Goal: Task Accomplishment & Management: Complete application form

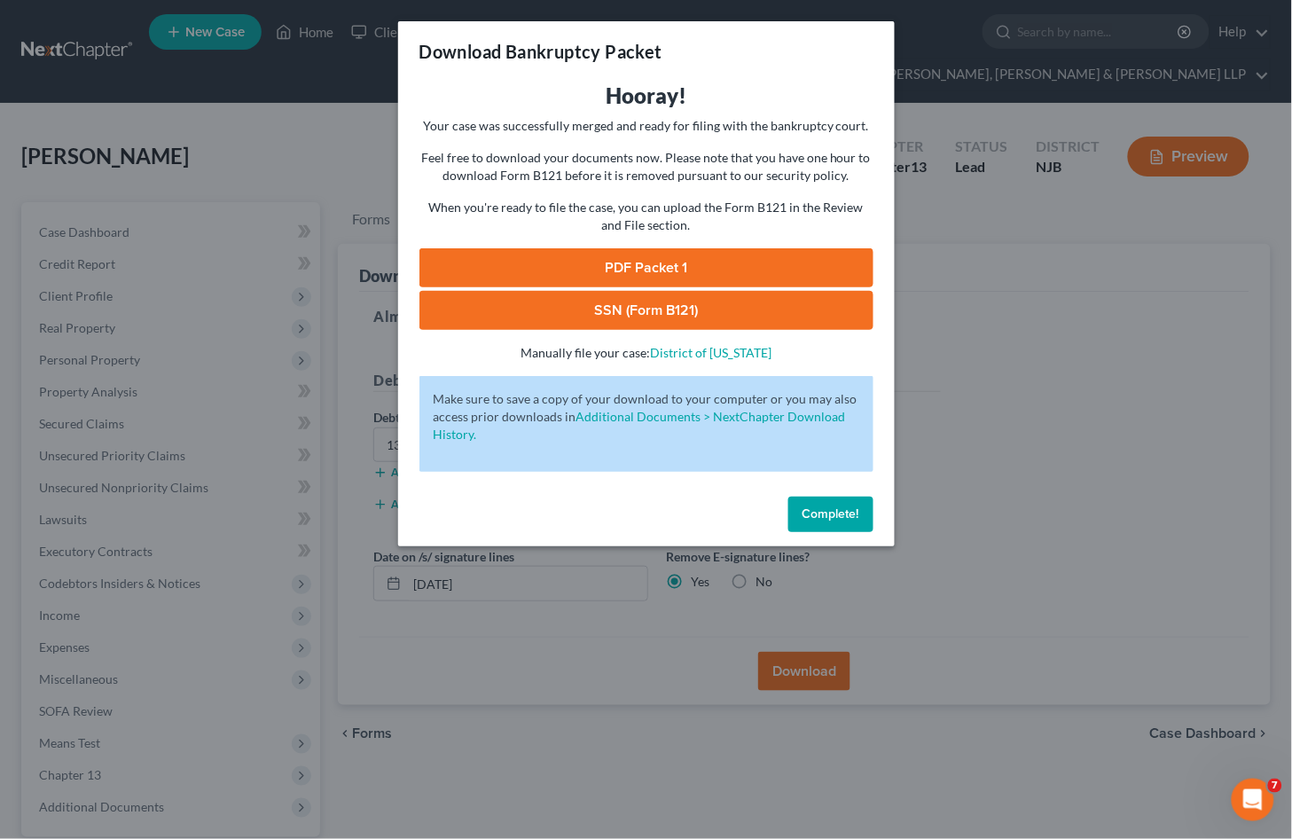
click at [852, 510] on span "Complete!" at bounding box center [831, 514] width 57 height 15
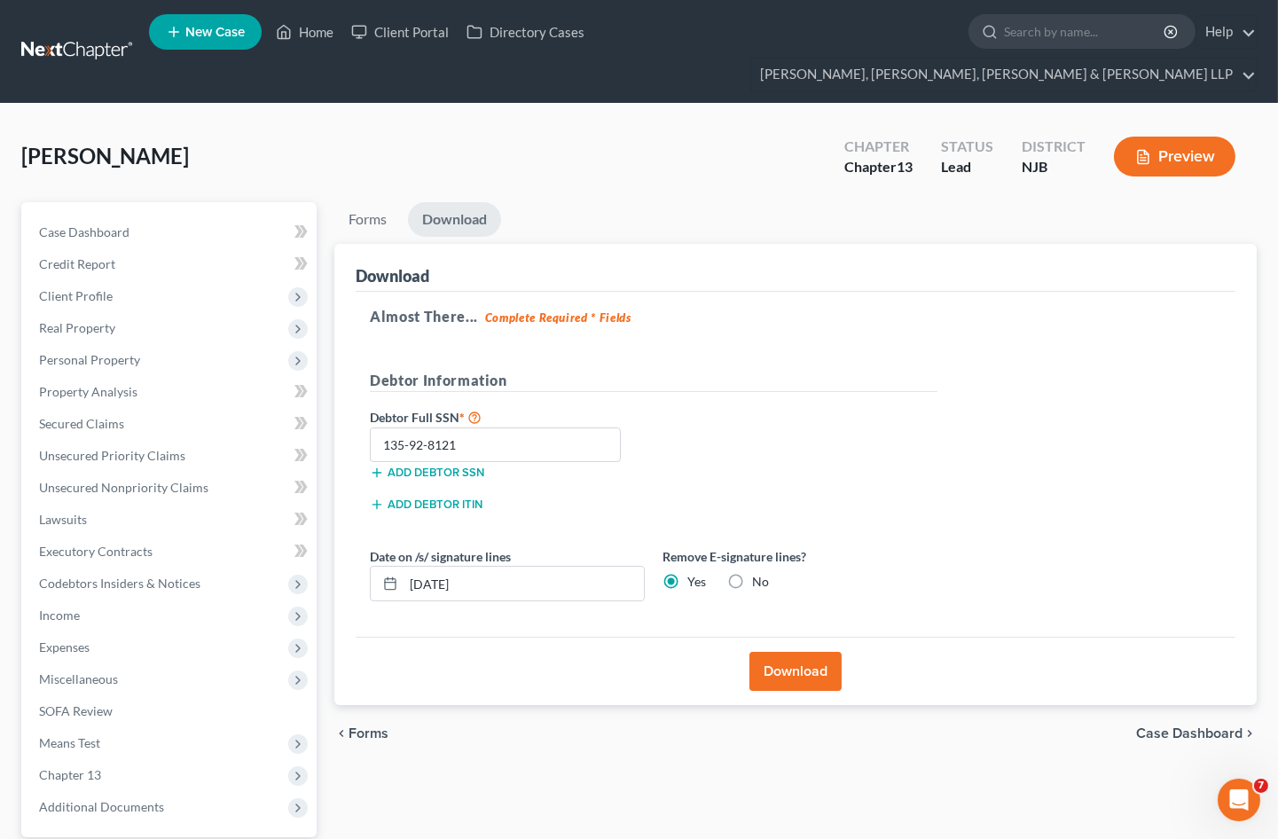
click at [752, 573] on label "No" at bounding box center [760, 582] width 17 height 18
click at [759, 573] on input "No" at bounding box center [765, 579] width 12 height 12
radio input "true"
radio input "false"
drag, startPoint x: 795, startPoint y: 635, endPoint x: 574, endPoint y: 778, distance: 263.0
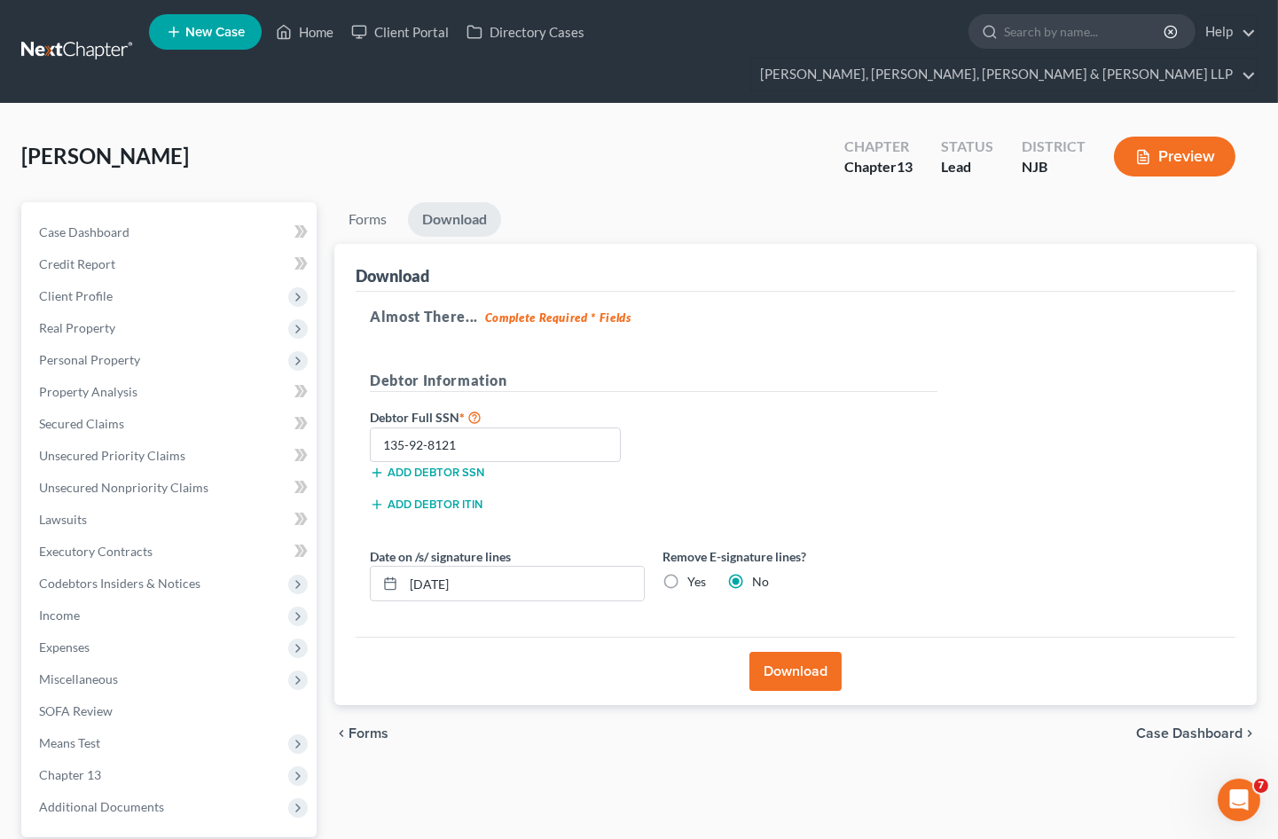
click at [795, 652] on button "Download" at bounding box center [796, 671] width 92 height 39
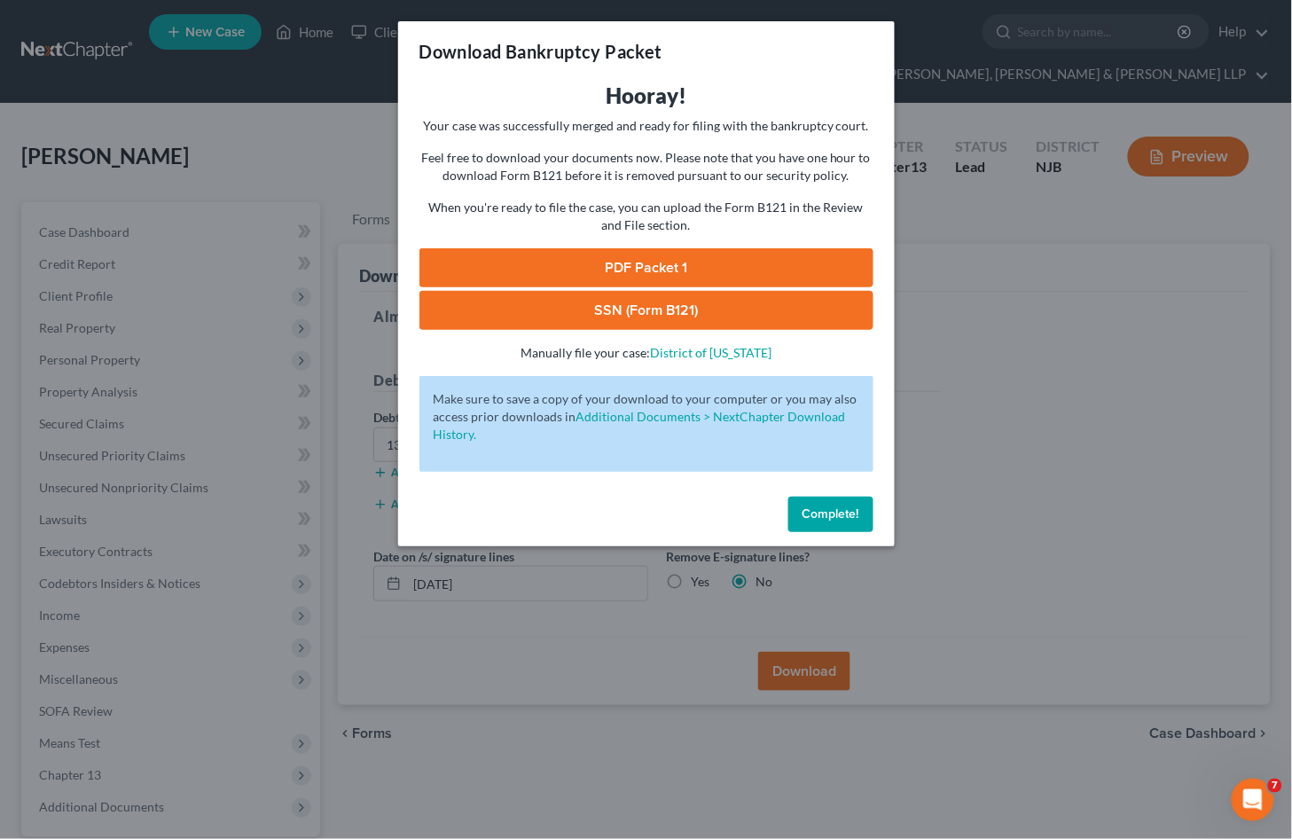
drag, startPoint x: 533, startPoint y: 276, endPoint x: 29, endPoint y: 211, distance: 508.0
click at [533, 275] on link "PDF Packet 1" at bounding box center [647, 267] width 454 height 39
click at [486, 306] on link "SSN (Form B121)" at bounding box center [647, 310] width 454 height 39
click at [816, 511] on span "Complete!" at bounding box center [831, 514] width 57 height 15
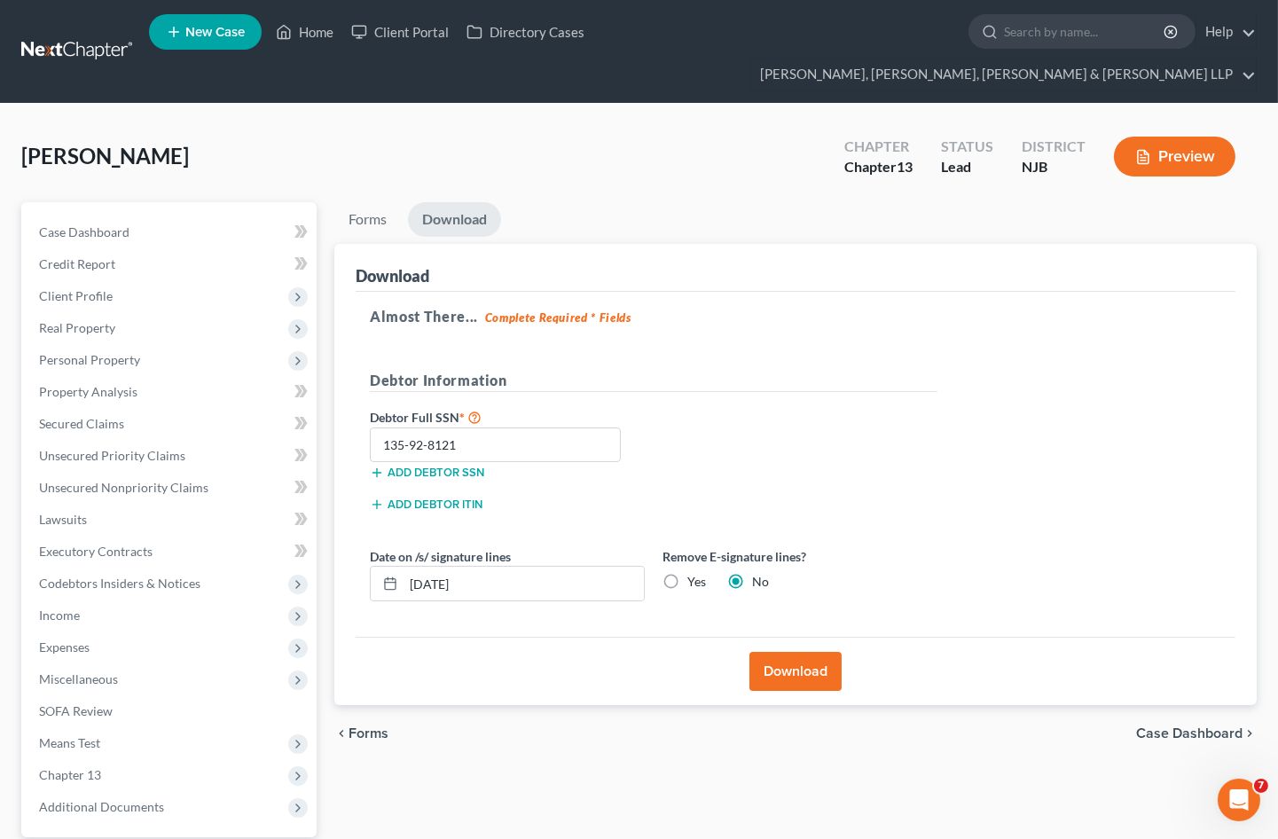
drag, startPoint x: 715, startPoint y: 103, endPoint x: 192, endPoint y: 0, distance: 532.5
click at [715, 125] on div "[PERSON_NAME] Upgraded Chapter Chapter 13 Status [GEOGRAPHIC_DATA] NJB Preview" at bounding box center [639, 163] width 1236 height 77
click at [83, 672] on span "Miscellaneous" at bounding box center [78, 679] width 79 height 15
click at [108, 703] on span "Attorney / Credit Counseling Fees" at bounding box center [168, 710] width 187 height 15
select select "0"
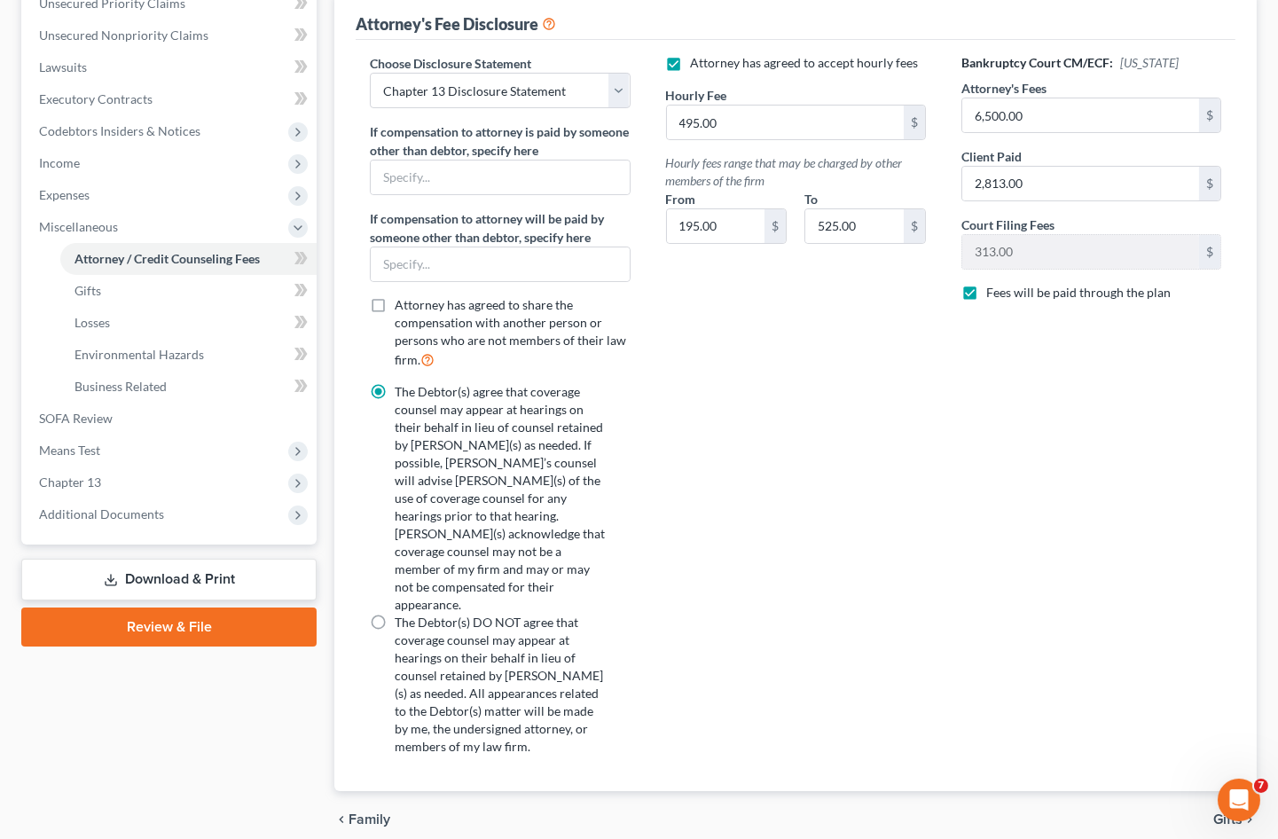
scroll to position [461, 0]
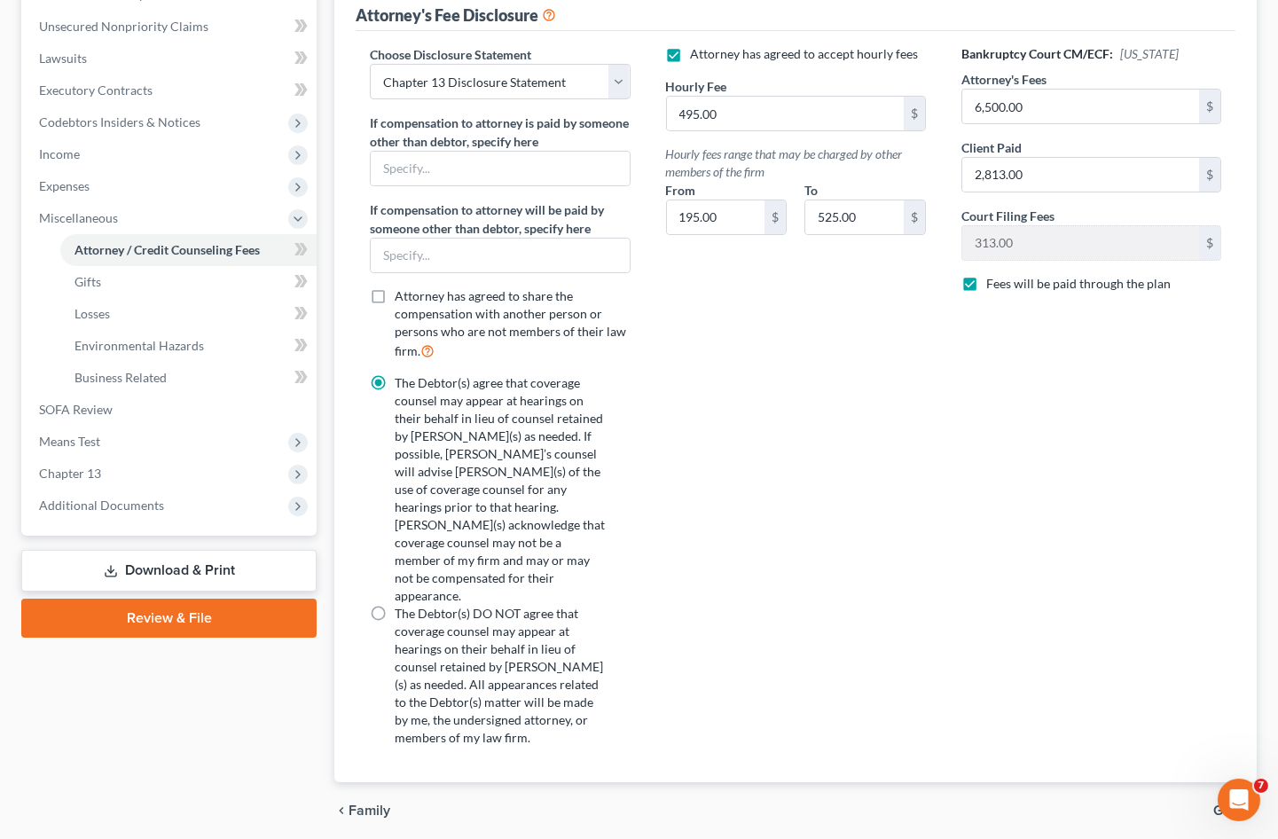
click at [175, 599] on link "Review & File" at bounding box center [168, 618] width 295 height 39
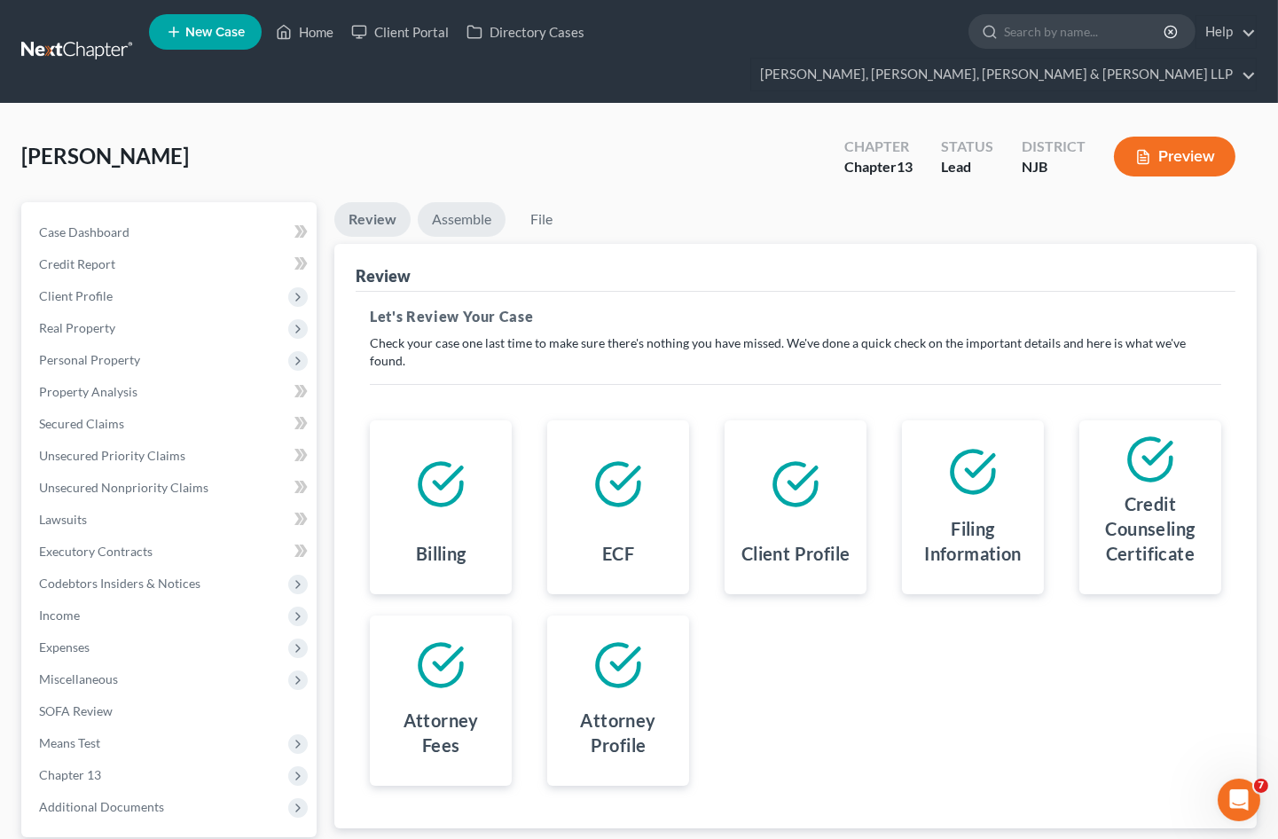
click at [456, 202] on link "Assemble" at bounding box center [462, 219] width 88 height 35
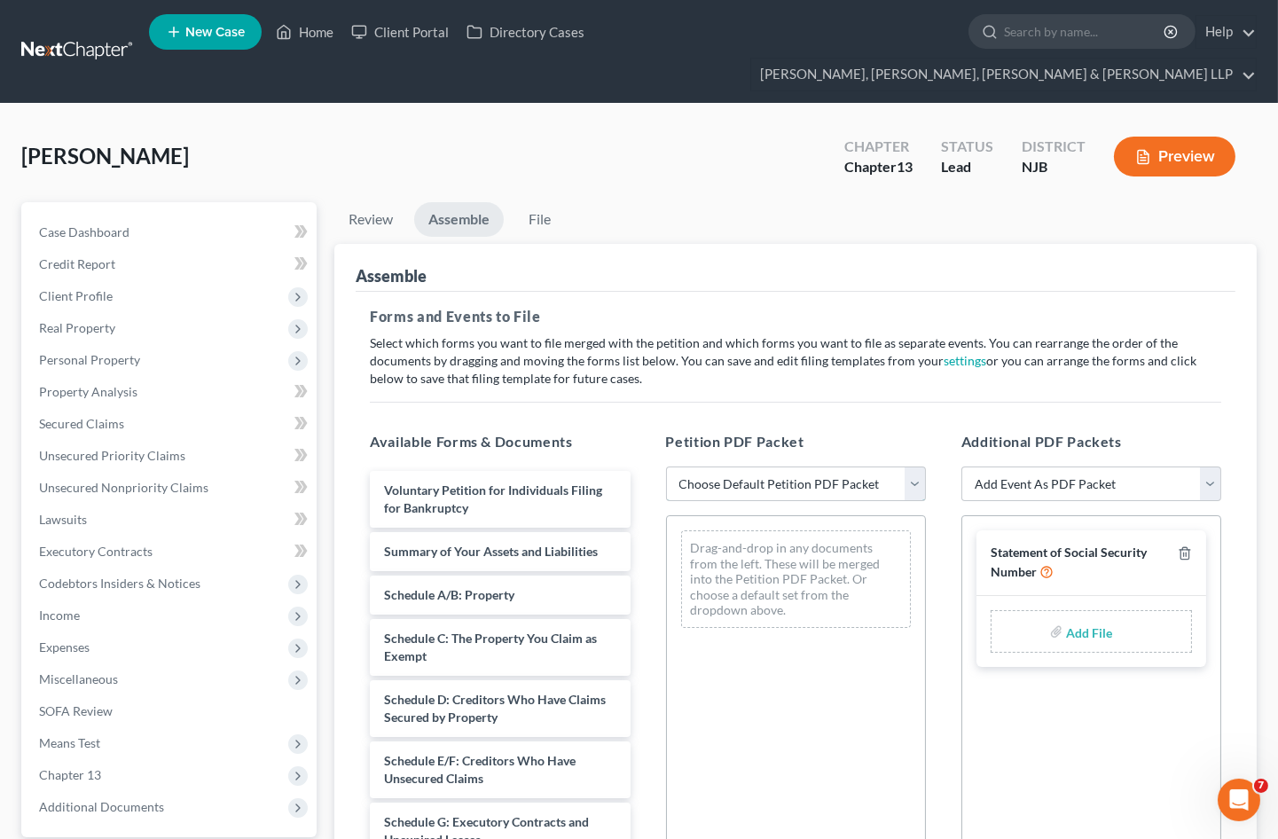
drag, startPoint x: 729, startPoint y: 450, endPoint x: 726, endPoint y: 467, distance: 17.2
click at [729, 467] on select "Choose Default Petition PDF Packet Complete Bankruptcy Petition (all forms and …" at bounding box center [796, 484] width 260 height 35
select select "1"
click at [666, 467] on select "Choose Default Petition PDF Packet Complete Bankruptcy Petition (all forms and …" at bounding box center [796, 484] width 260 height 35
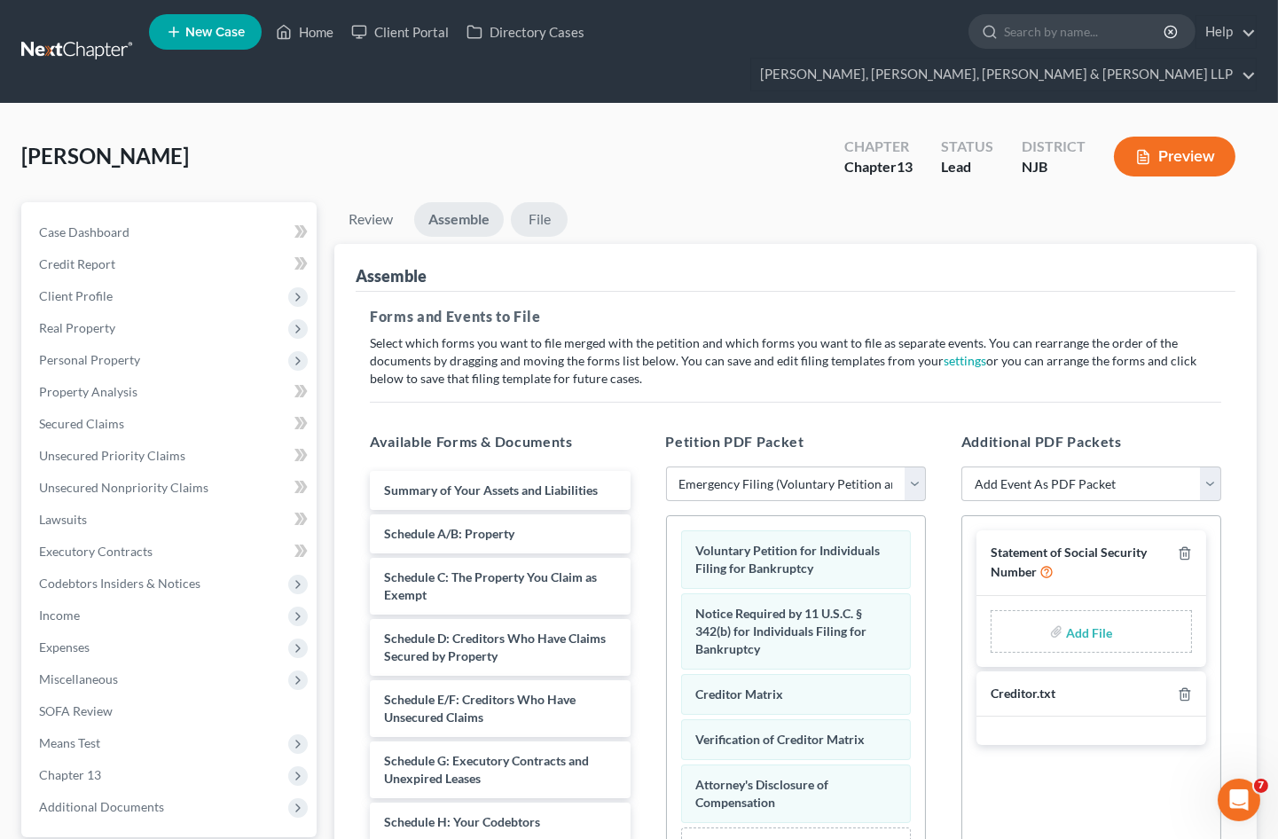
click at [541, 202] on link "File" at bounding box center [539, 219] width 57 height 35
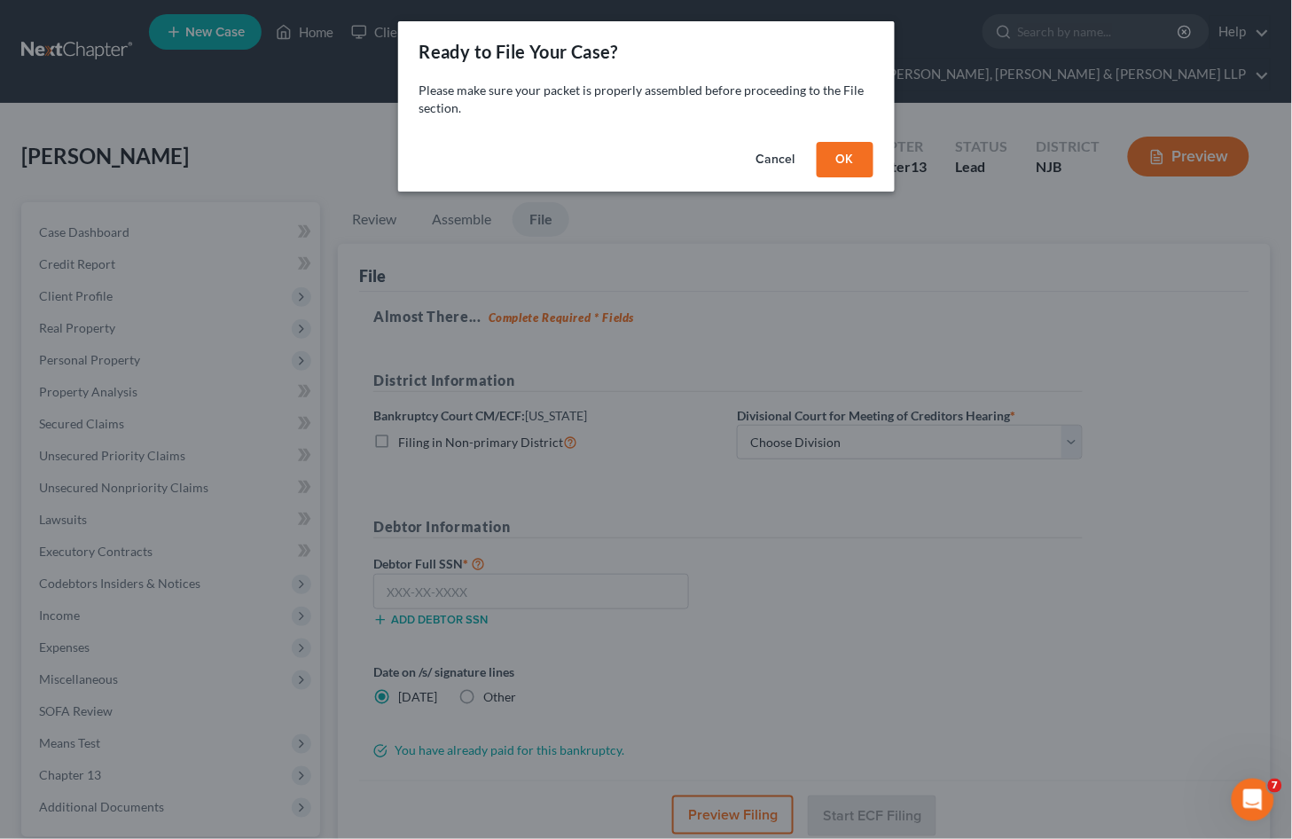
click at [838, 152] on button "OK" at bounding box center [845, 159] width 57 height 35
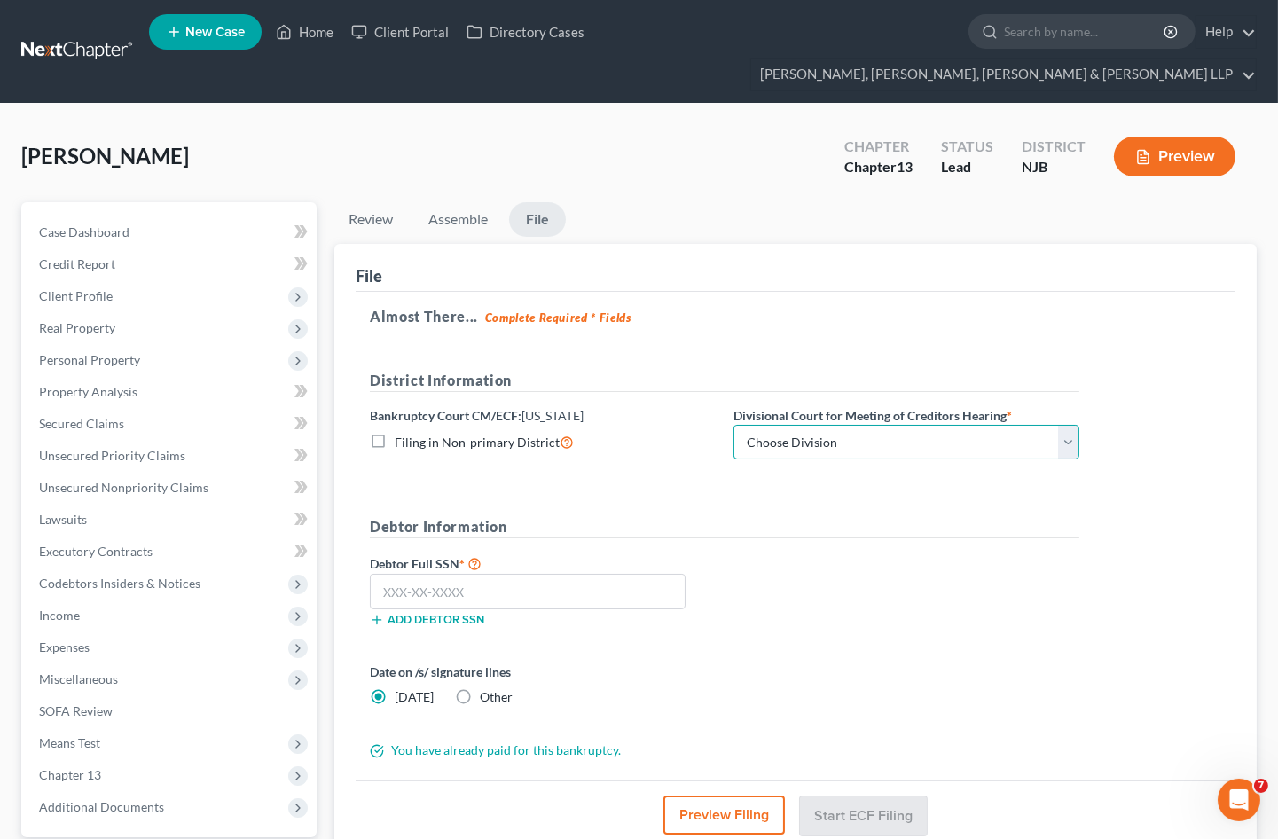
drag, startPoint x: 840, startPoint y: 413, endPoint x: 837, endPoint y: 422, distance: 9.6
click at [840, 425] on select "Choose Division [GEOGRAPHIC_DATA] [GEOGRAPHIC_DATA]/[GEOGRAPHIC_DATA] [GEOGRAPH…" at bounding box center [907, 442] width 346 height 35
select select "2"
click at [734, 425] on select "Choose Division [GEOGRAPHIC_DATA] [GEOGRAPHIC_DATA]/[GEOGRAPHIC_DATA] [GEOGRAPH…" at bounding box center [907, 442] width 346 height 35
click at [764, 306] on h5 "Almost There... Complete Required * Fields" at bounding box center [796, 316] width 852 height 21
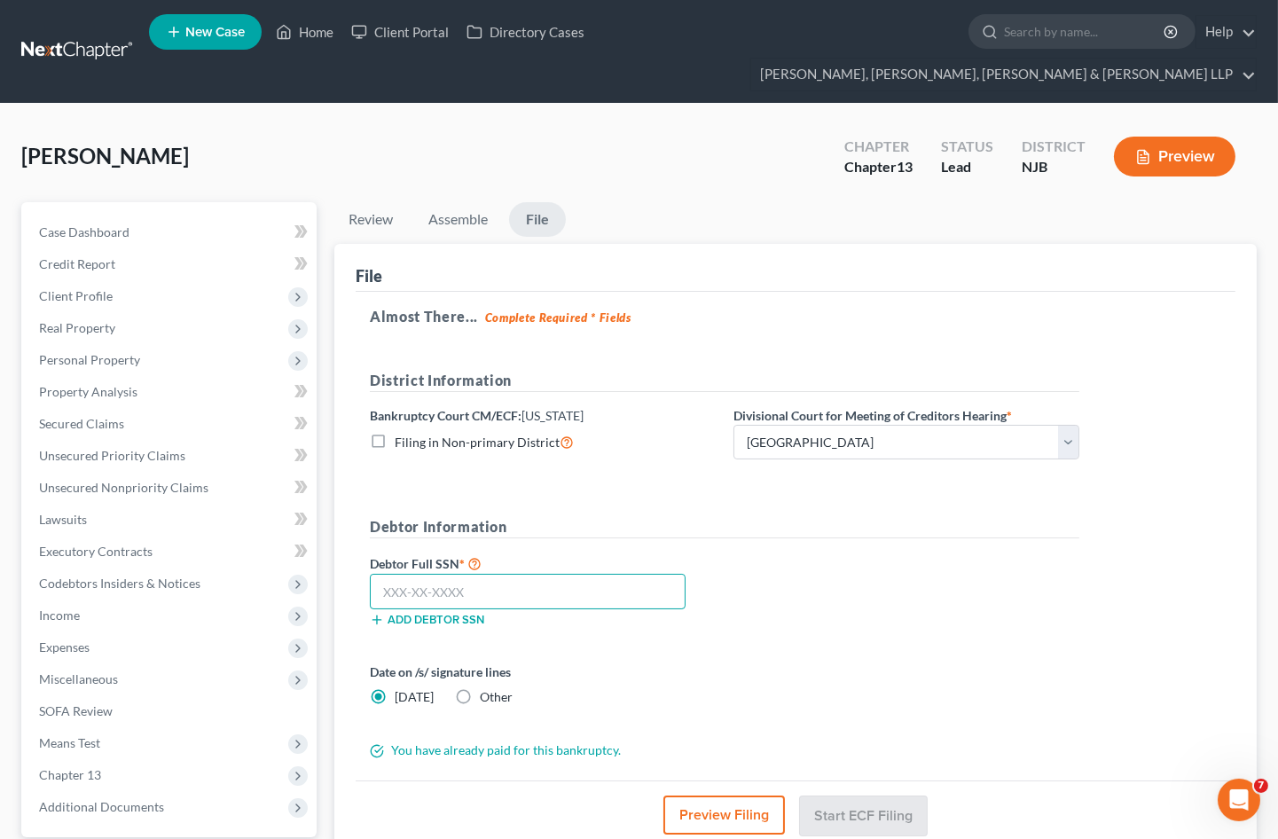
click at [442, 574] on input "text" at bounding box center [528, 591] width 316 height 35
click at [512, 574] on input "text" at bounding box center [528, 591] width 316 height 35
type input "135-92-8121"
click at [997, 617] on form "District Information Bankruptcy Court CM/ECF: [US_STATE] Filing in Non-primary …" at bounding box center [725, 565] width 710 height 390
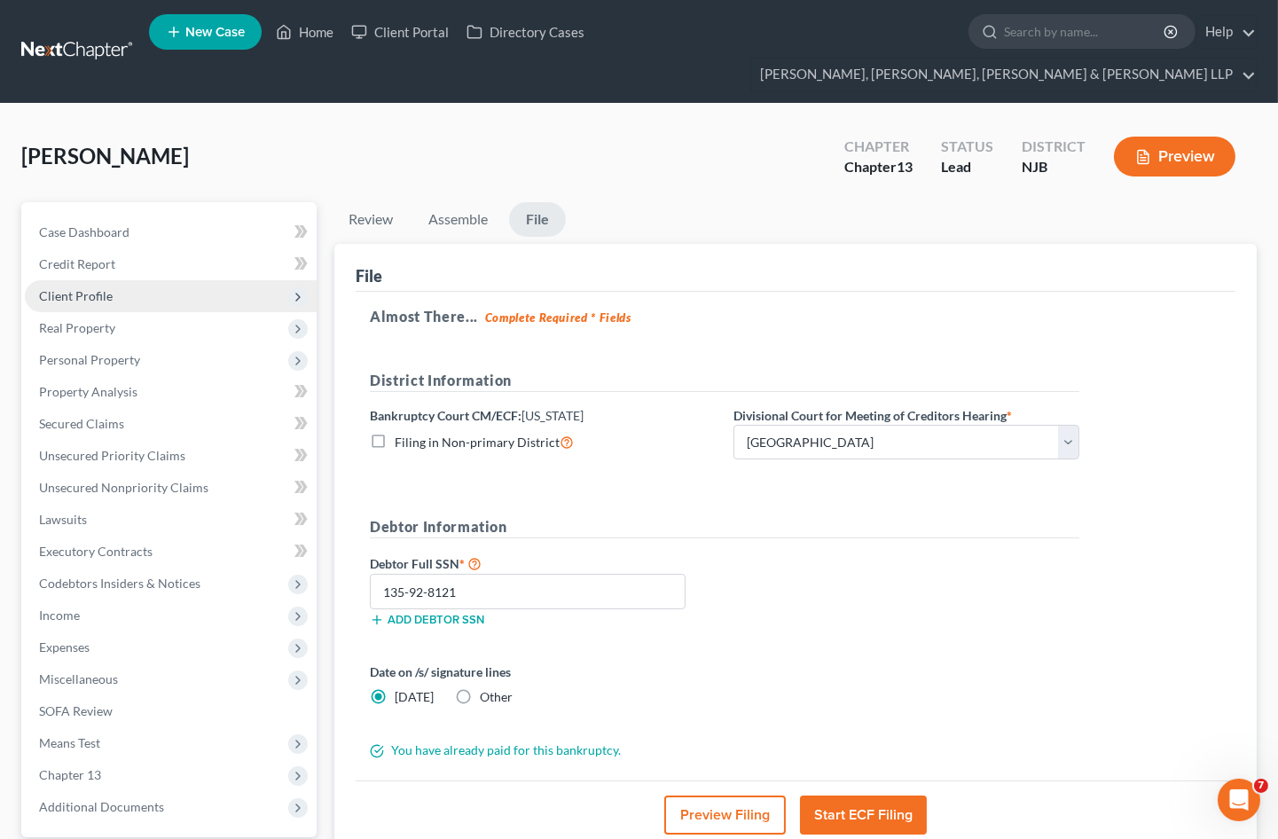
click at [82, 288] on span "Client Profile" at bounding box center [76, 295] width 74 height 15
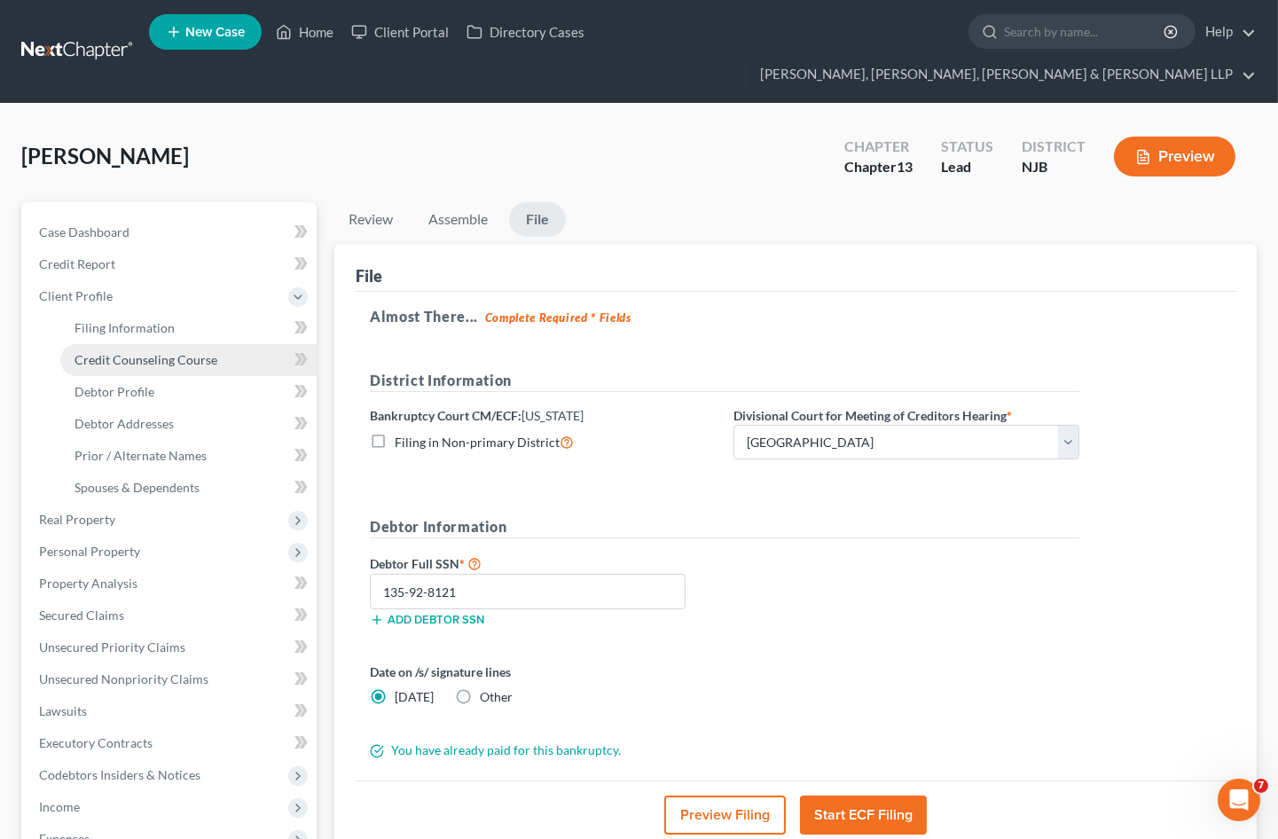
click at [120, 352] on span "Credit Counseling Course" at bounding box center [146, 359] width 143 height 15
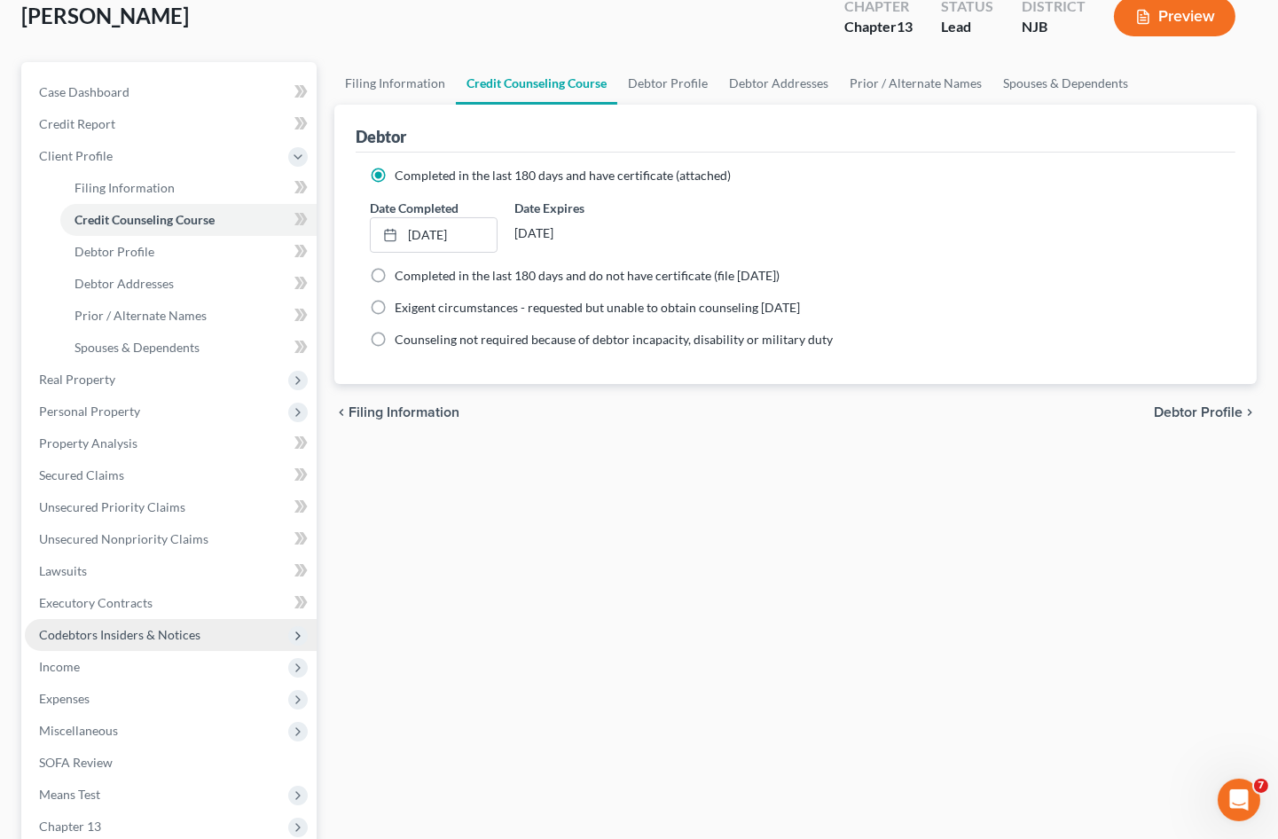
scroll to position [325, 0]
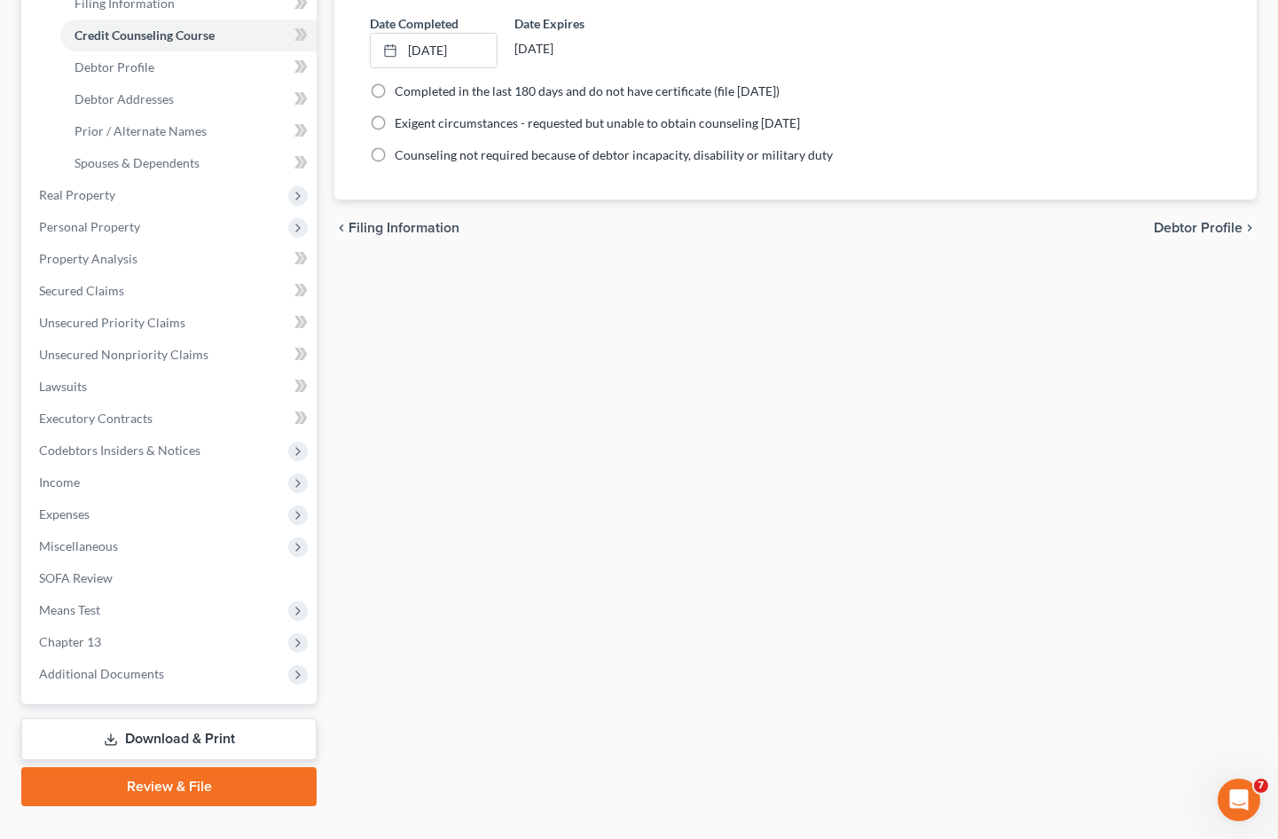
click at [192, 767] on link "Review & File" at bounding box center [168, 786] width 295 height 39
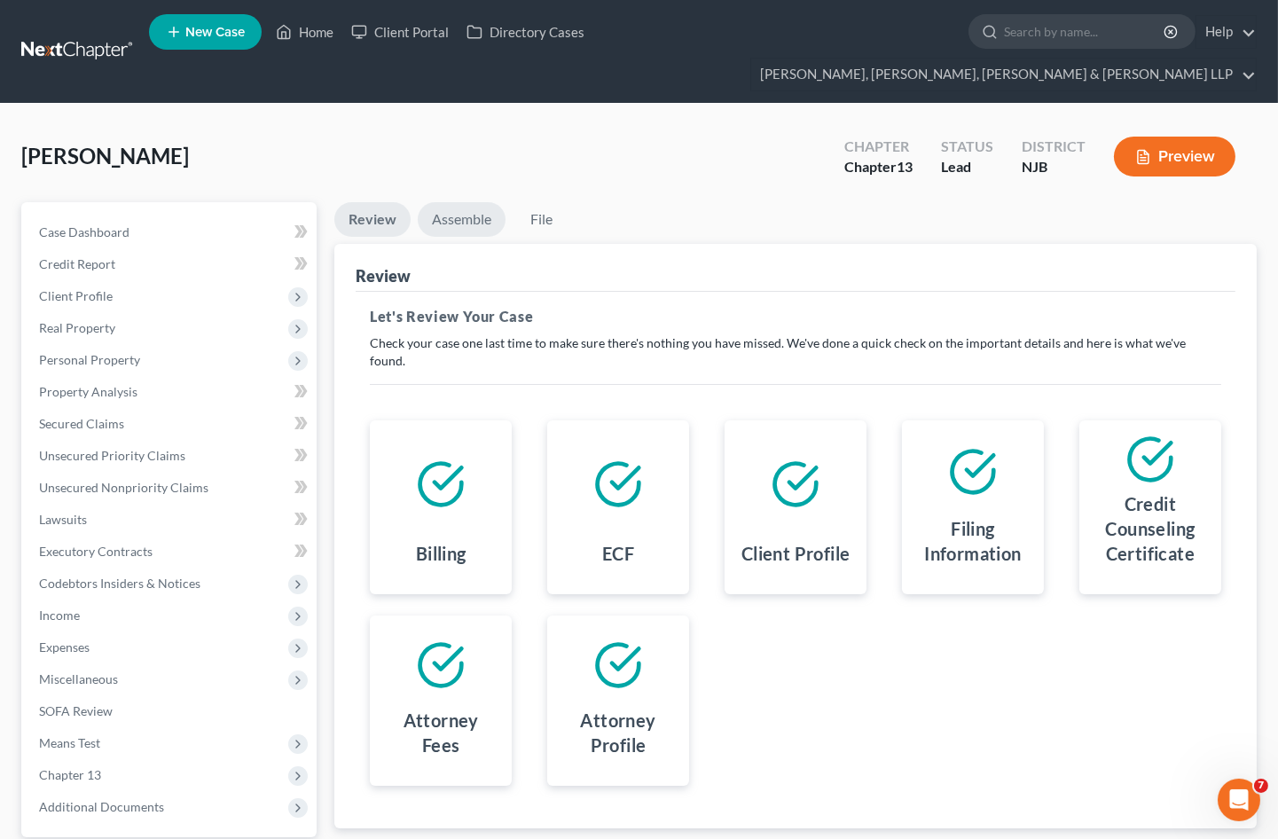
click at [474, 202] on link "Assemble" at bounding box center [462, 219] width 88 height 35
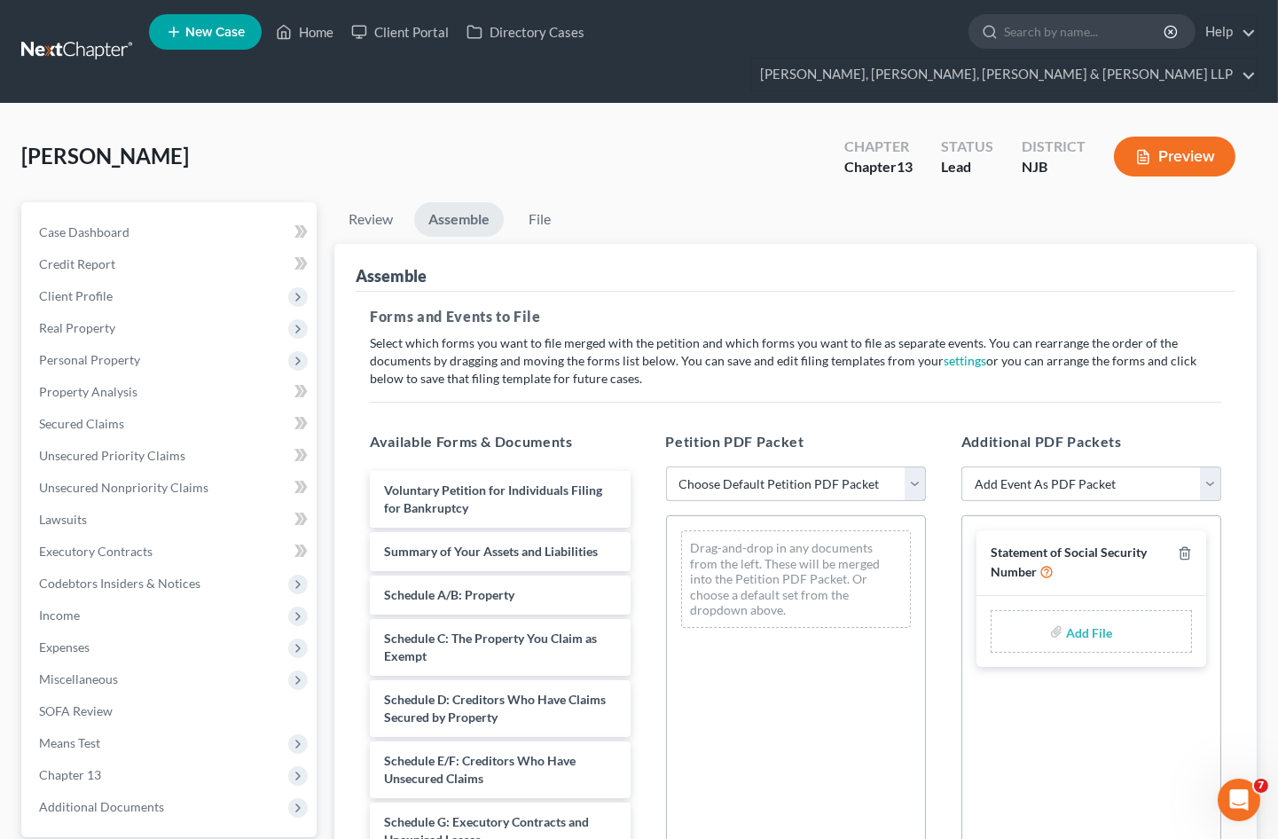
drag, startPoint x: 732, startPoint y: 452, endPoint x: 729, endPoint y: 466, distance: 13.6
click at [732, 467] on select "Choose Default Petition PDF Packet Complete Bankruptcy Petition (all forms and …" at bounding box center [796, 484] width 260 height 35
select select "1"
click at [666, 467] on select "Choose Default Petition PDF Packet Complete Bankruptcy Petition (all forms and …" at bounding box center [796, 484] width 260 height 35
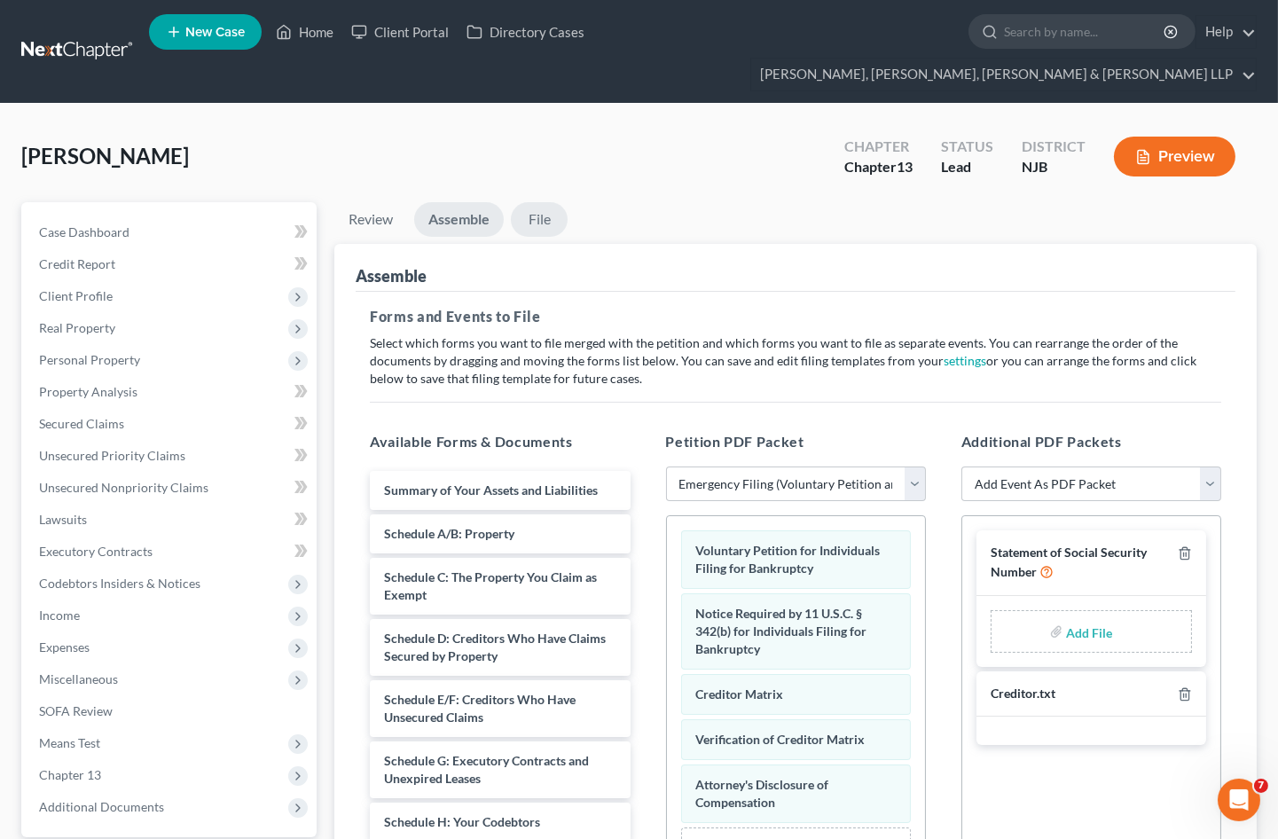
click at [538, 202] on link "File" at bounding box center [539, 219] width 57 height 35
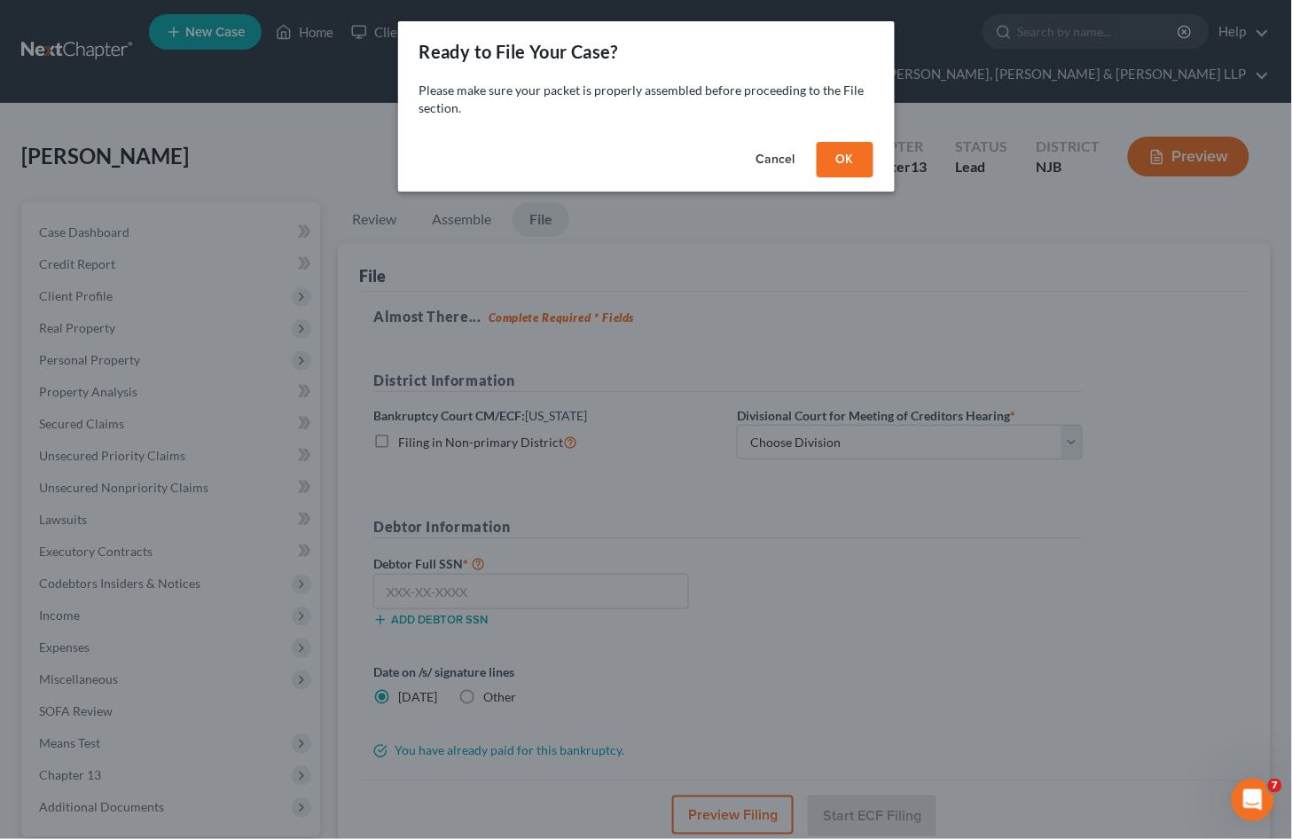
drag, startPoint x: 855, startPoint y: 160, endPoint x: 829, endPoint y: 412, distance: 254.2
click at [855, 158] on button "OK" at bounding box center [845, 159] width 57 height 35
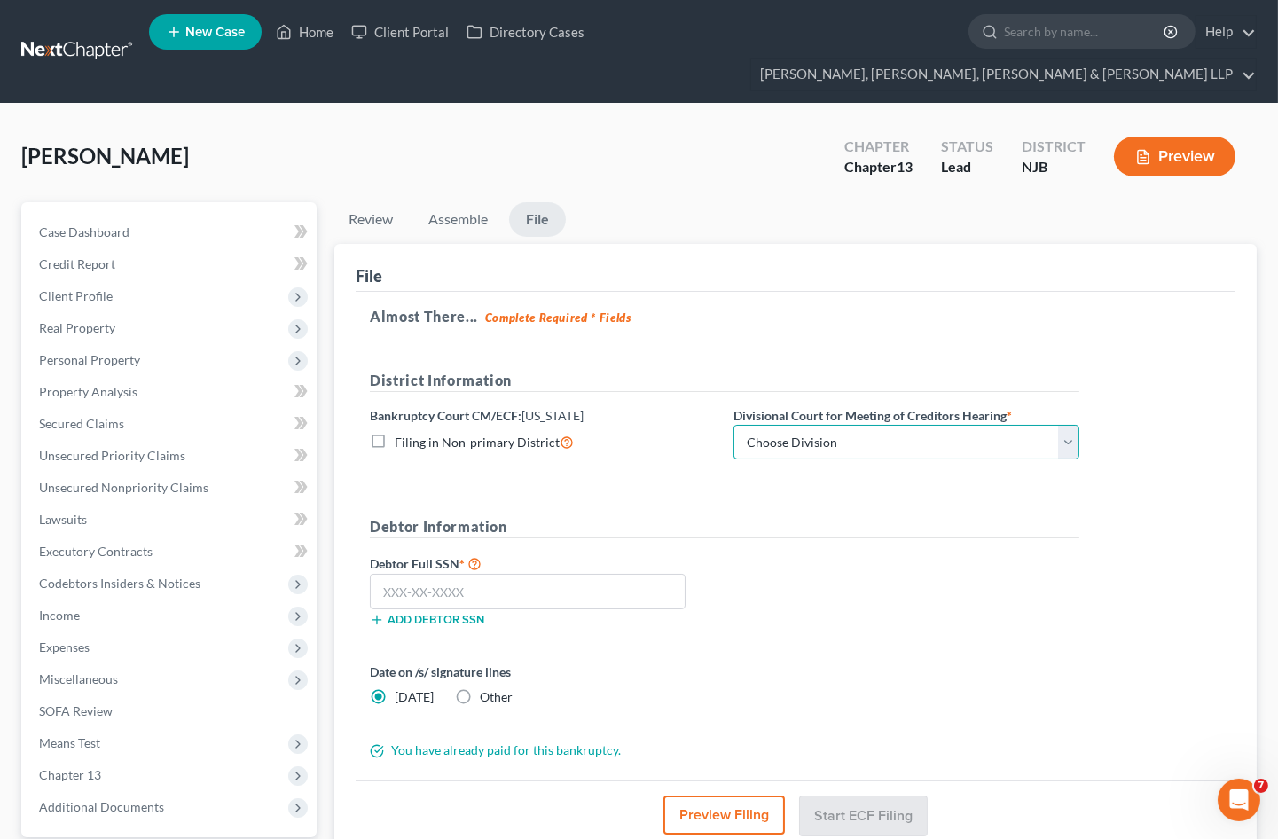
click at [825, 425] on select "Choose Division [GEOGRAPHIC_DATA] [GEOGRAPHIC_DATA]/[GEOGRAPHIC_DATA] [GEOGRAPH…" at bounding box center [907, 442] width 346 height 35
select select "2"
click at [734, 425] on select "Choose Division [GEOGRAPHIC_DATA] [GEOGRAPHIC_DATA]/[GEOGRAPHIC_DATA] [GEOGRAPH…" at bounding box center [907, 442] width 346 height 35
click at [459, 574] on input "text" at bounding box center [528, 591] width 316 height 35
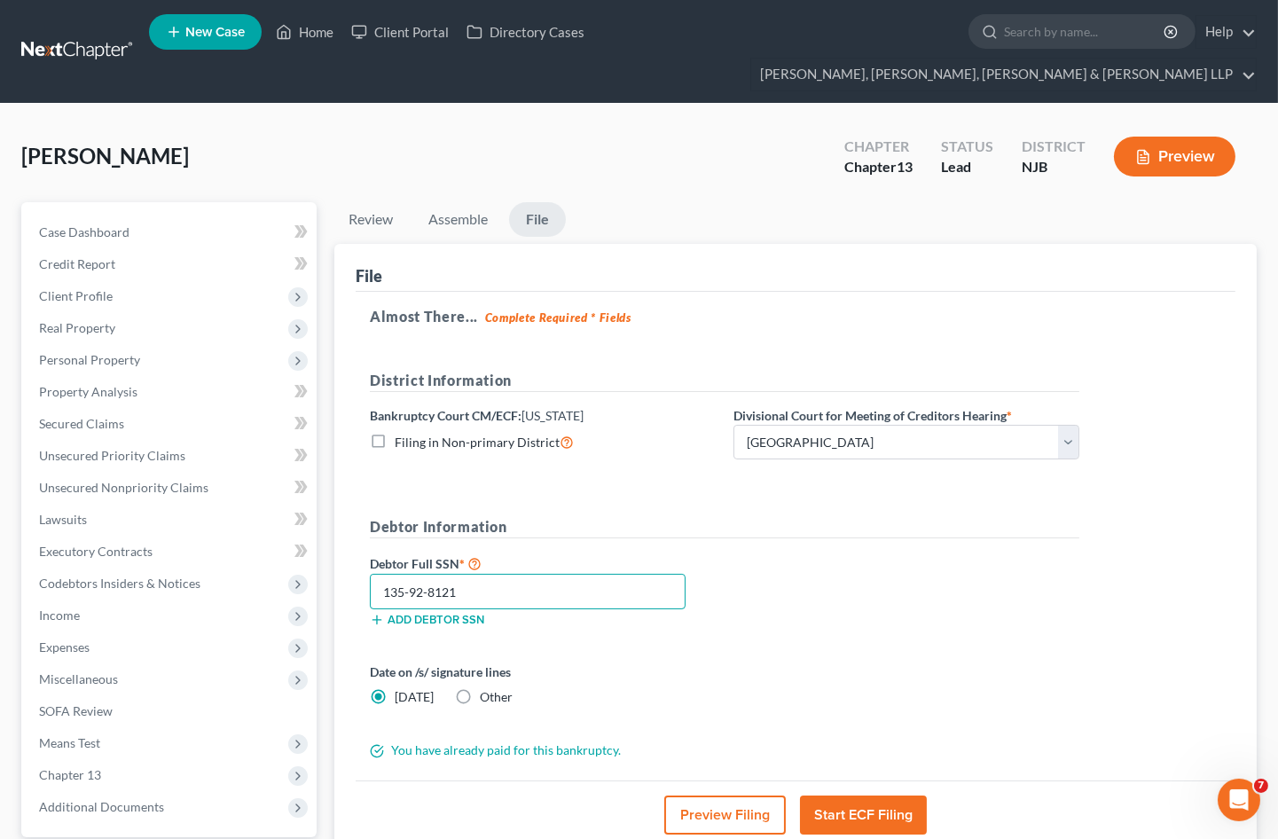
type input "135-92-8121"
click at [735, 623] on form "District Information Bankruptcy Court CM/ECF: [US_STATE] Filing in Non-primary …" at bounding box center [725, 565] width 710 height 390
click at [874, 796] on button "Start ECF Filing" at bounding box center [863, 815] width 127 height 39
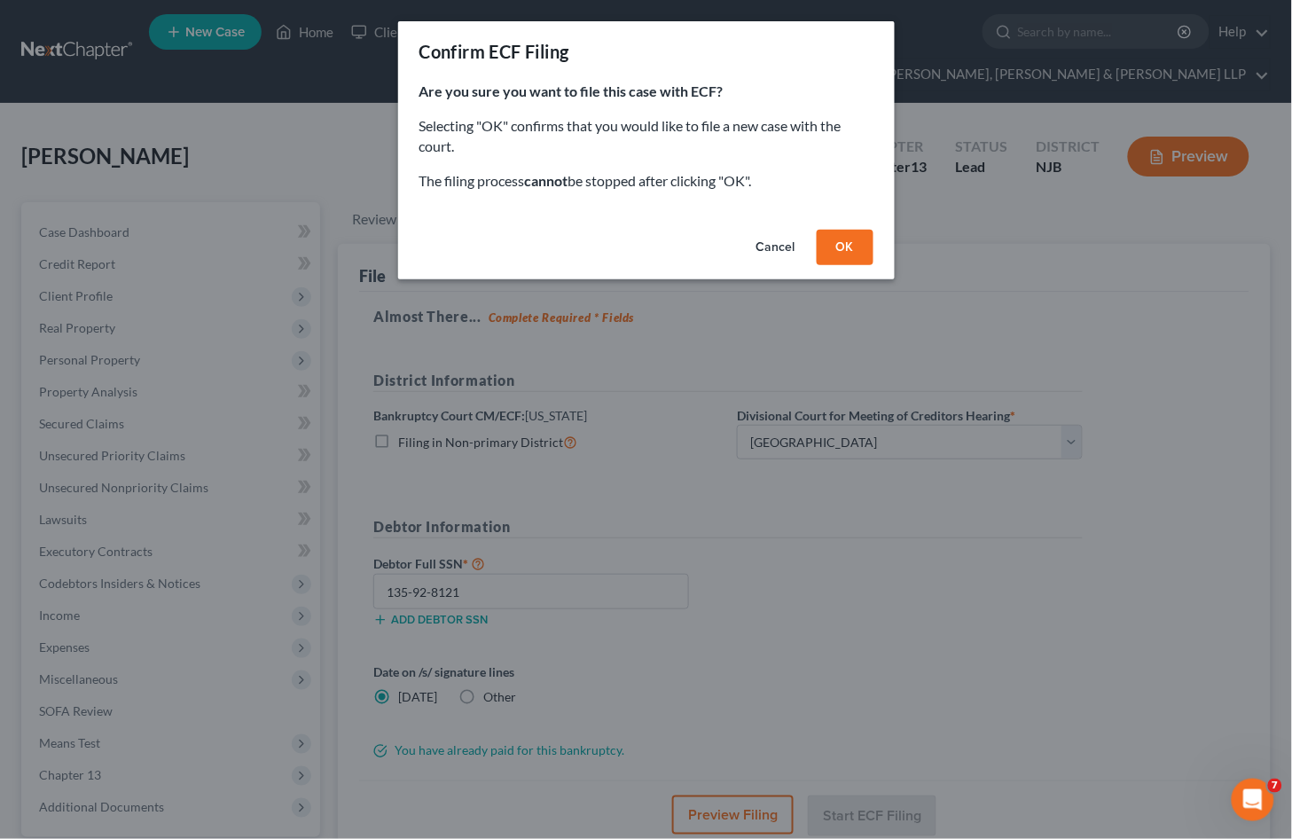
click at [840, 260] on button "OK" at bounding box center [845, 247] width 57 height 35
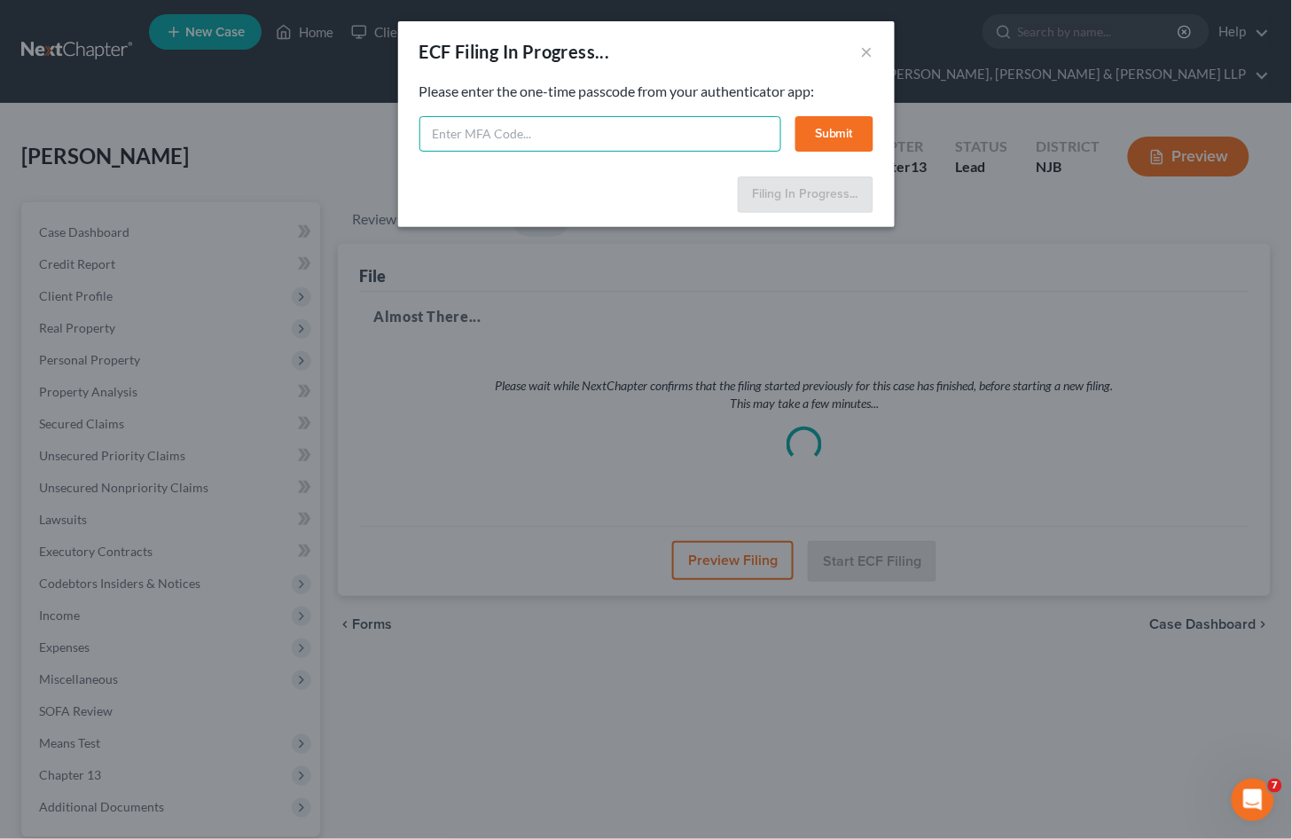
click at [533, 137] on input "text" at bounding box center [601, 133] width 362 height 35
type input "224461"
click at [845, 131] on button "Submit" at bounding box center [835, 133] width 78 height 35
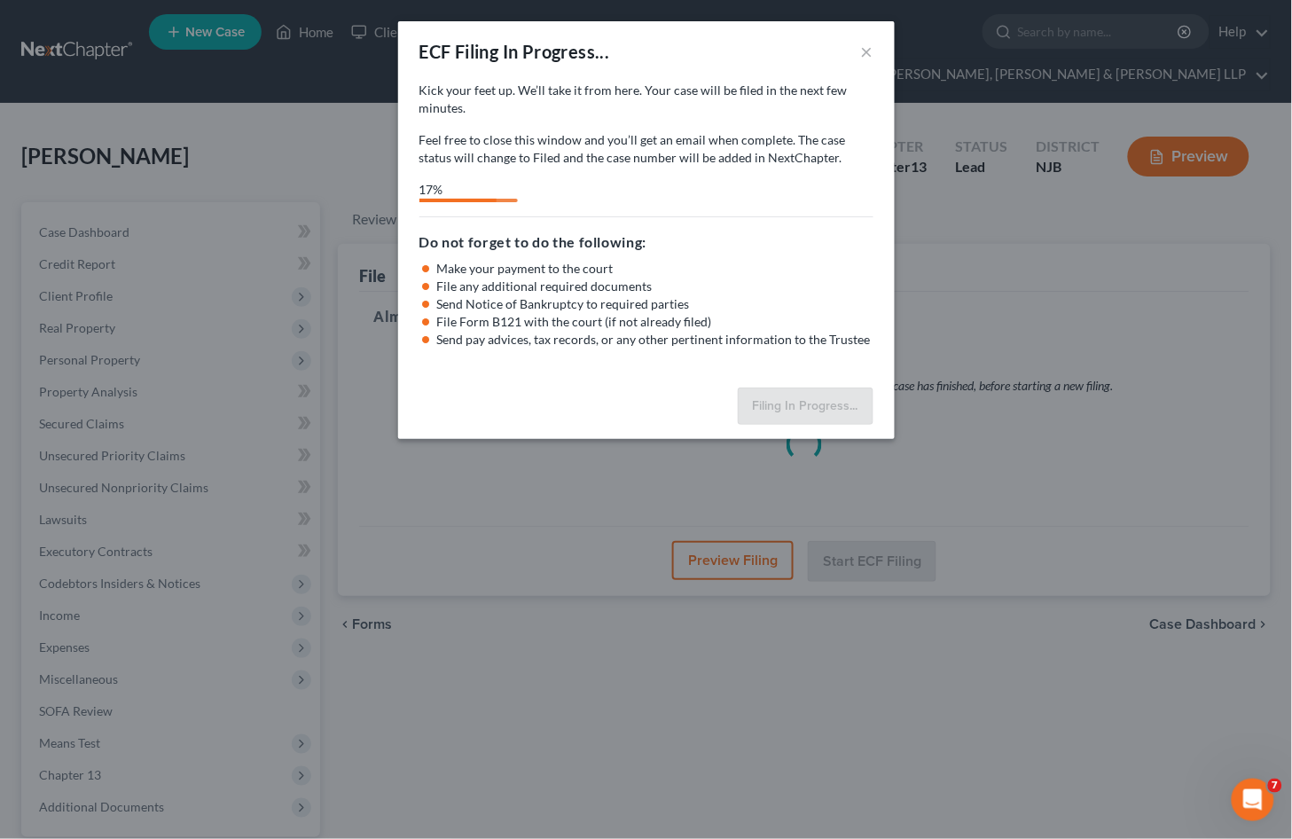
select select "2"
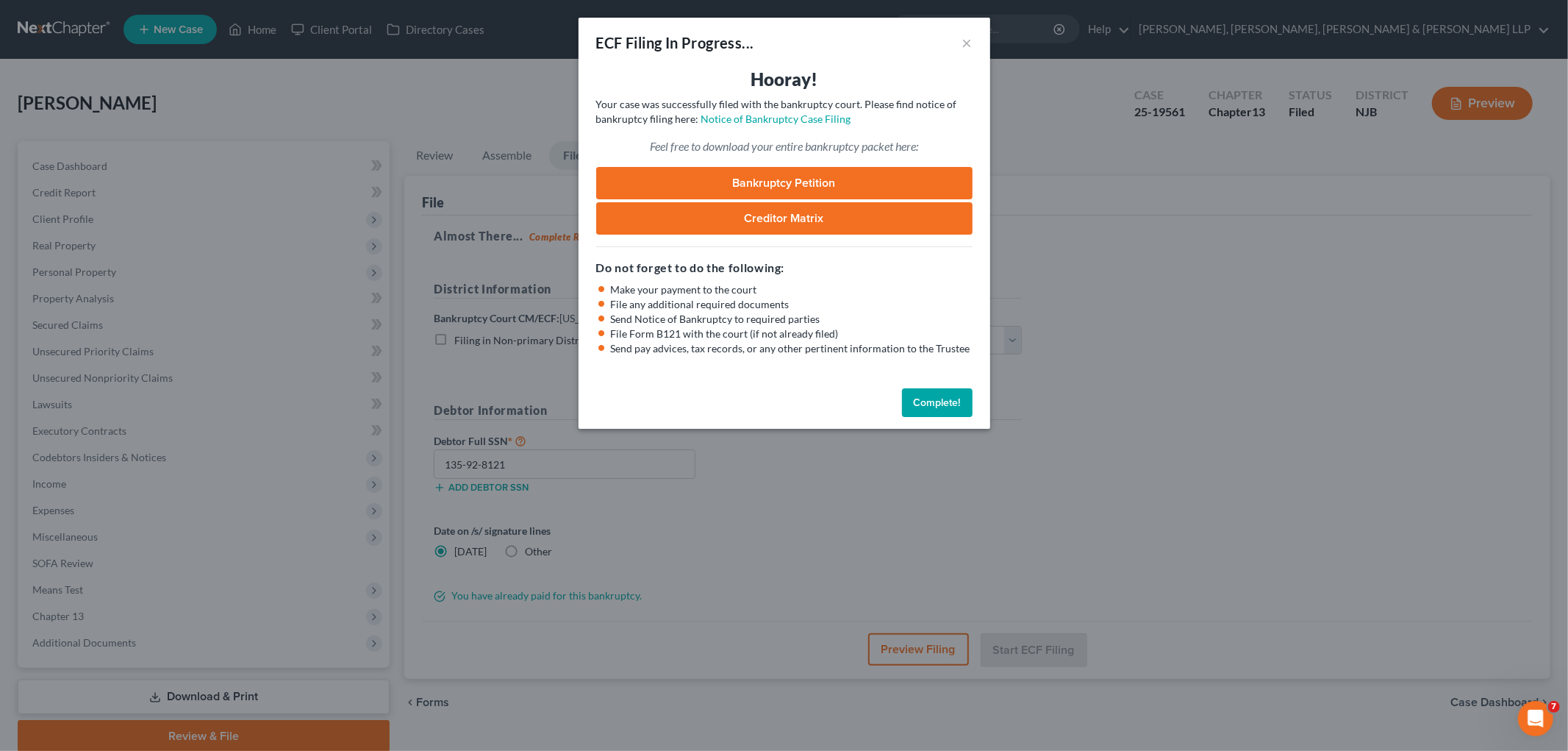
click at [953, 395] on button "Complete!" at bounding box center [936, 402] width 70 height 29
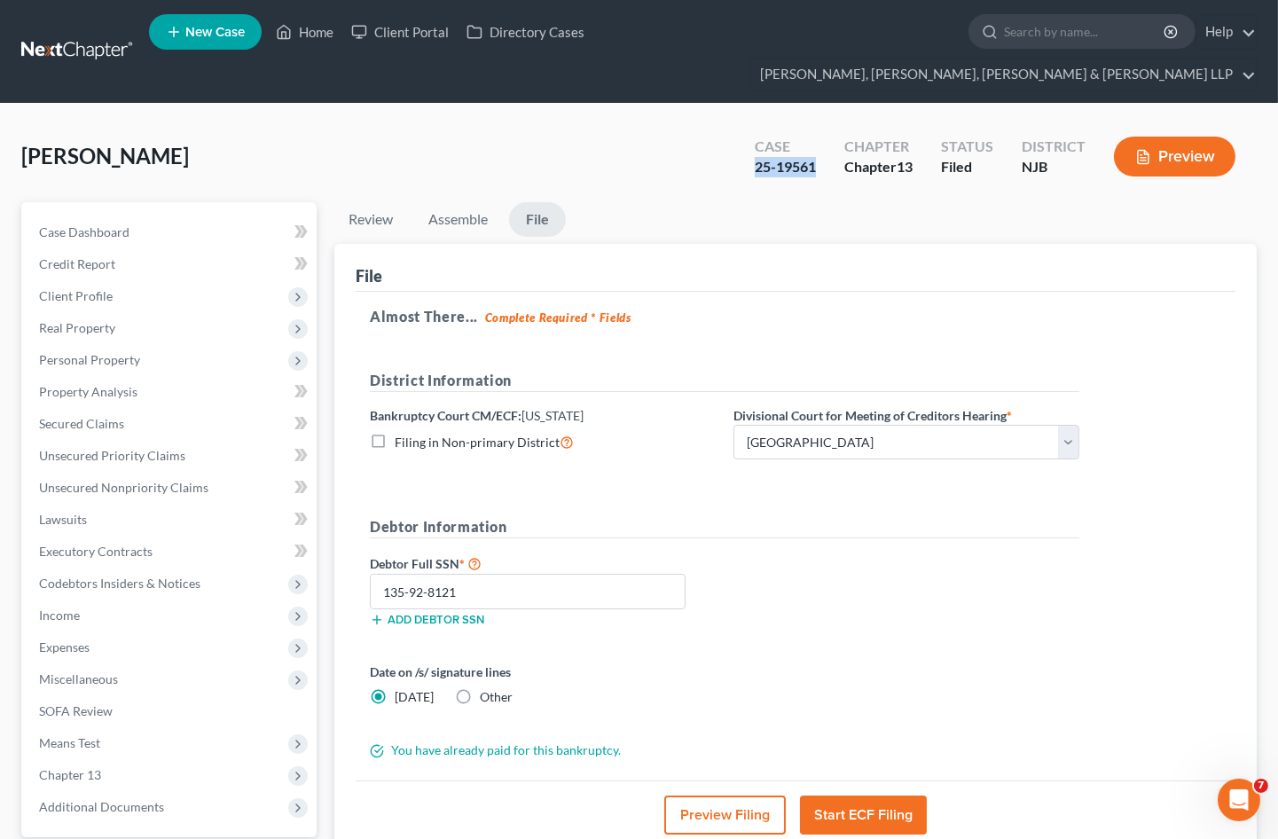
drag, startPoint x: 748, startPoint y: 136, endPoint x: 819, endPoint y: 137, distance: 71.0
click at [819, 137] on div "Case 25-19561" at bounding box center [786, 158] width 90 height 52
copy div "25-19561"
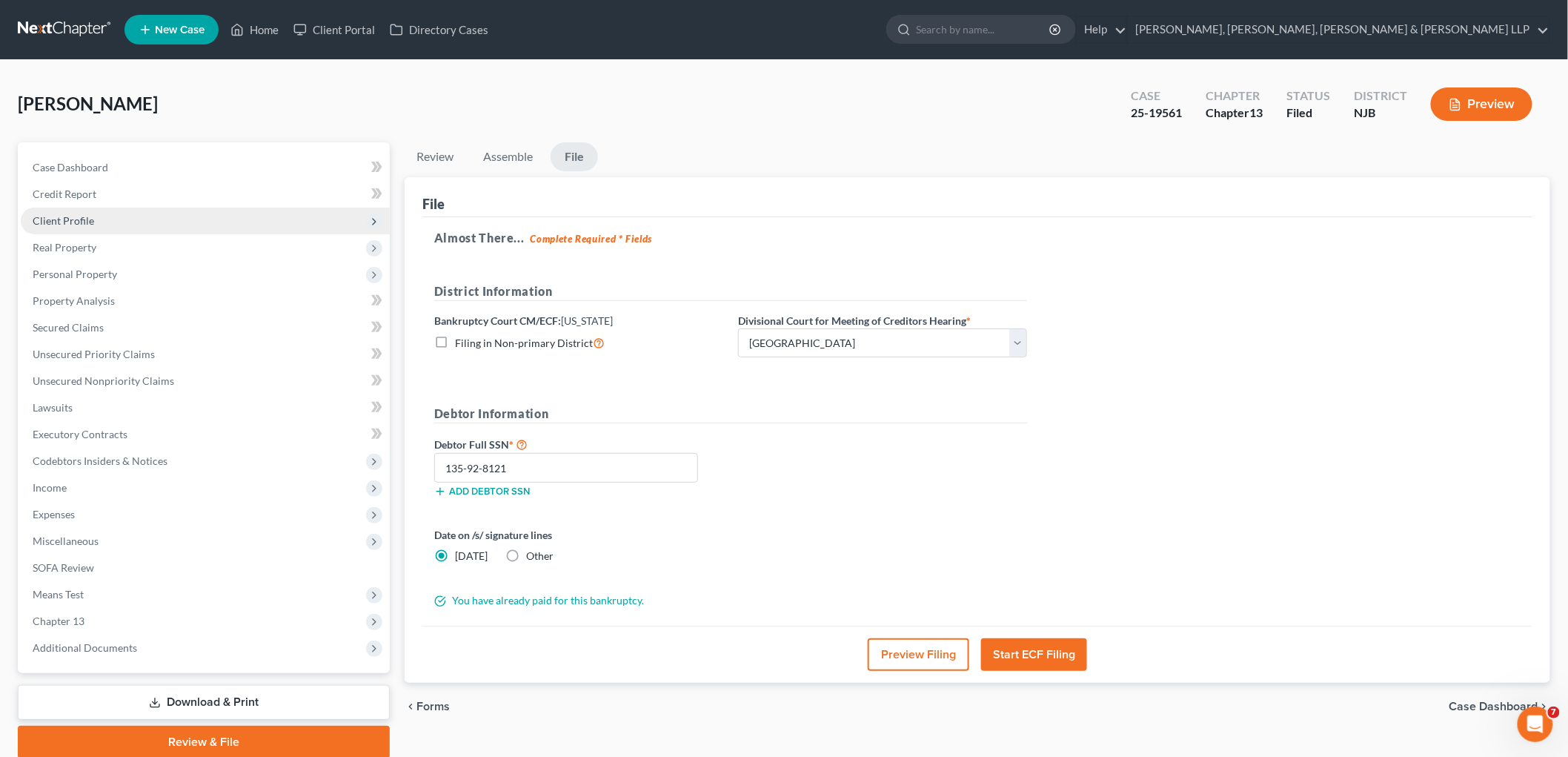
click at [73, 225] on span "Client Profile" at bounding box center [63, 220] width 62 height 13
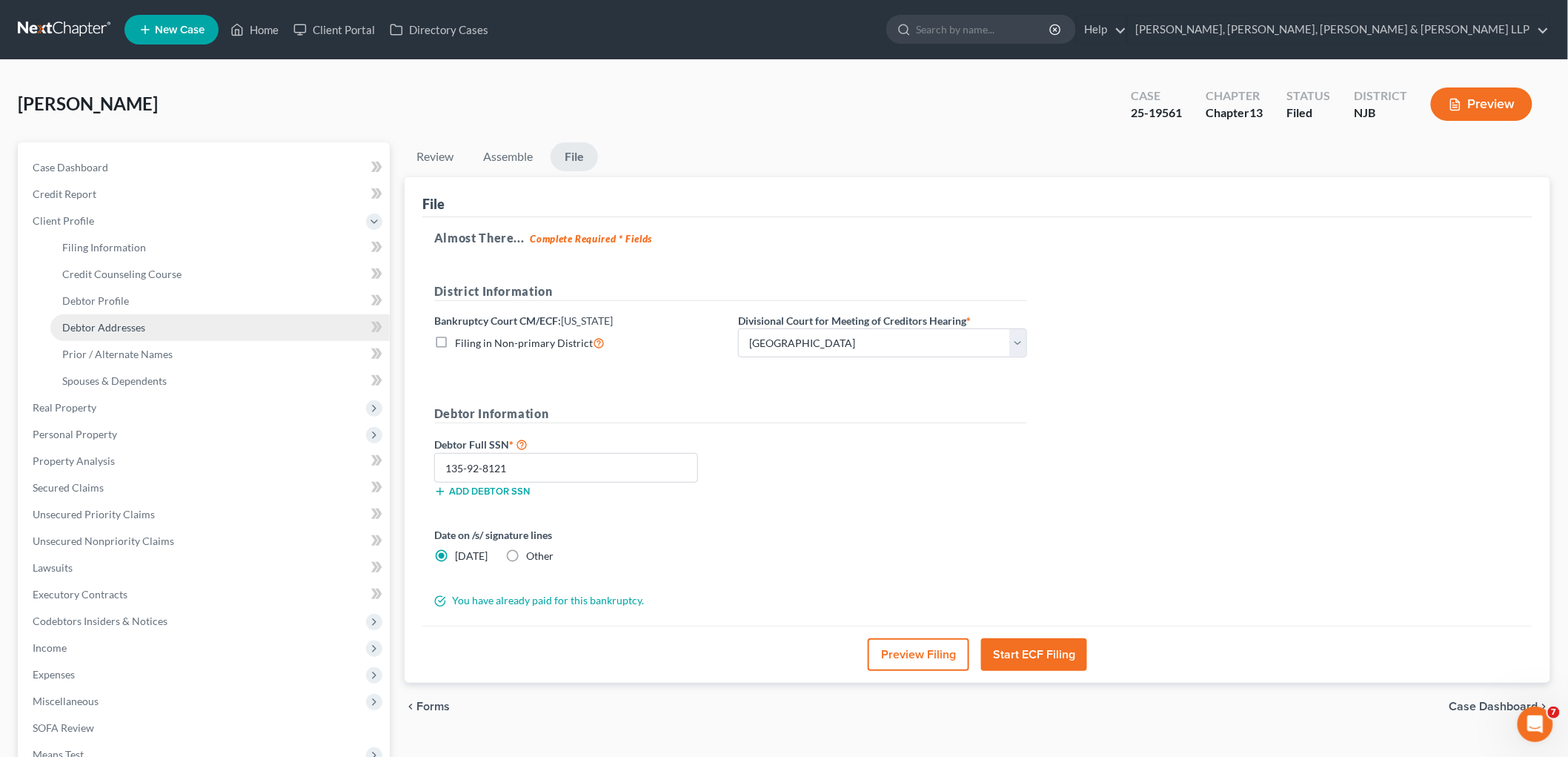
click at [88, 322] on span "Debtor Addresses" at bounding box center [104, 327] width 83 height 13
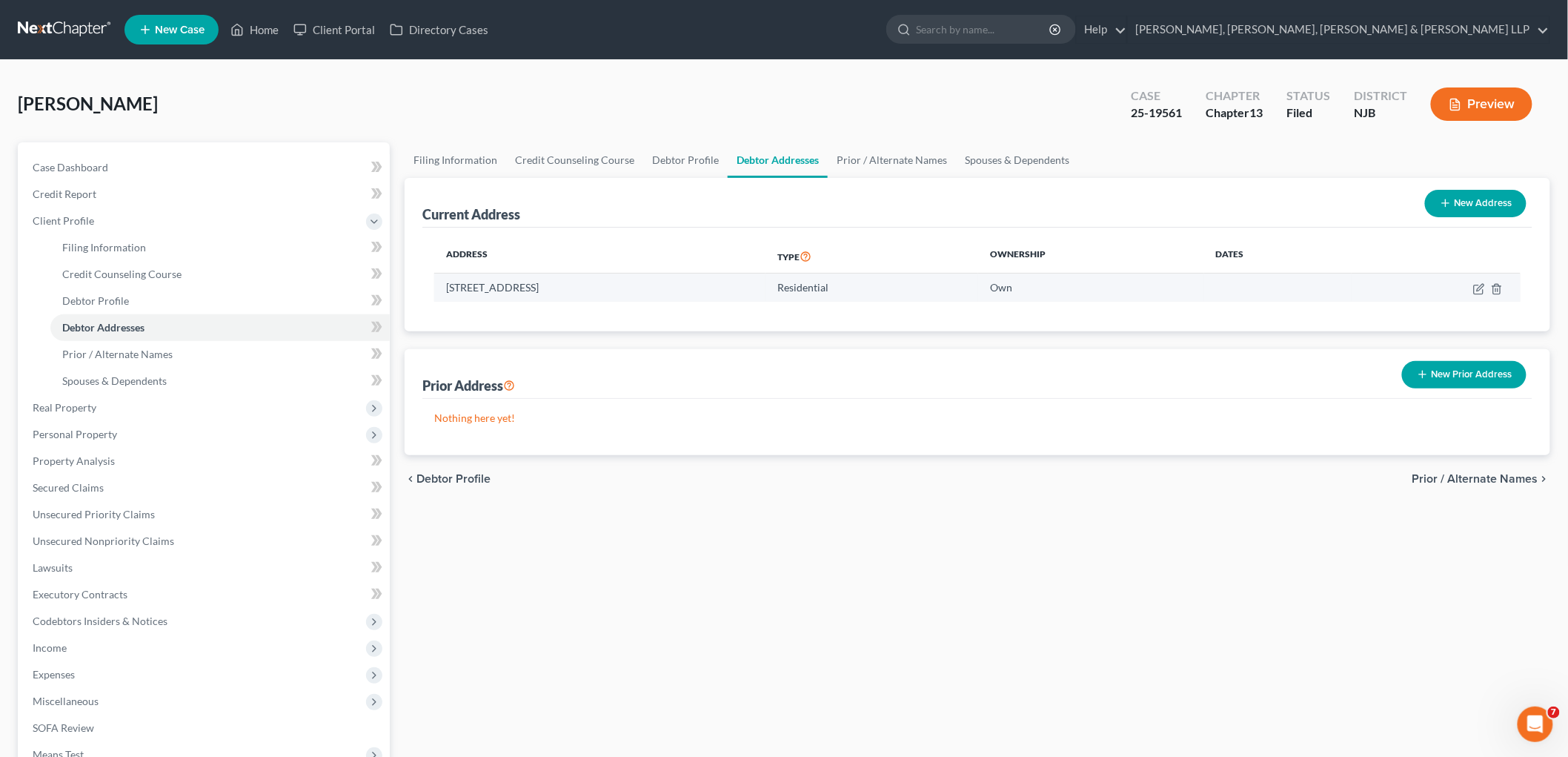
drag, startPoint x: 626, startPoint y: 290, endPoint x: 448, endPoint y: 282, distance: 178.2
click at [448, 282] on td "[STREET_ADDRESS]" at bounding box center [600, 287] width 332 height 28
copy td "[STREET_ADDRESS]"
